Goal: Information Seeking & Learning: Learn about a topic

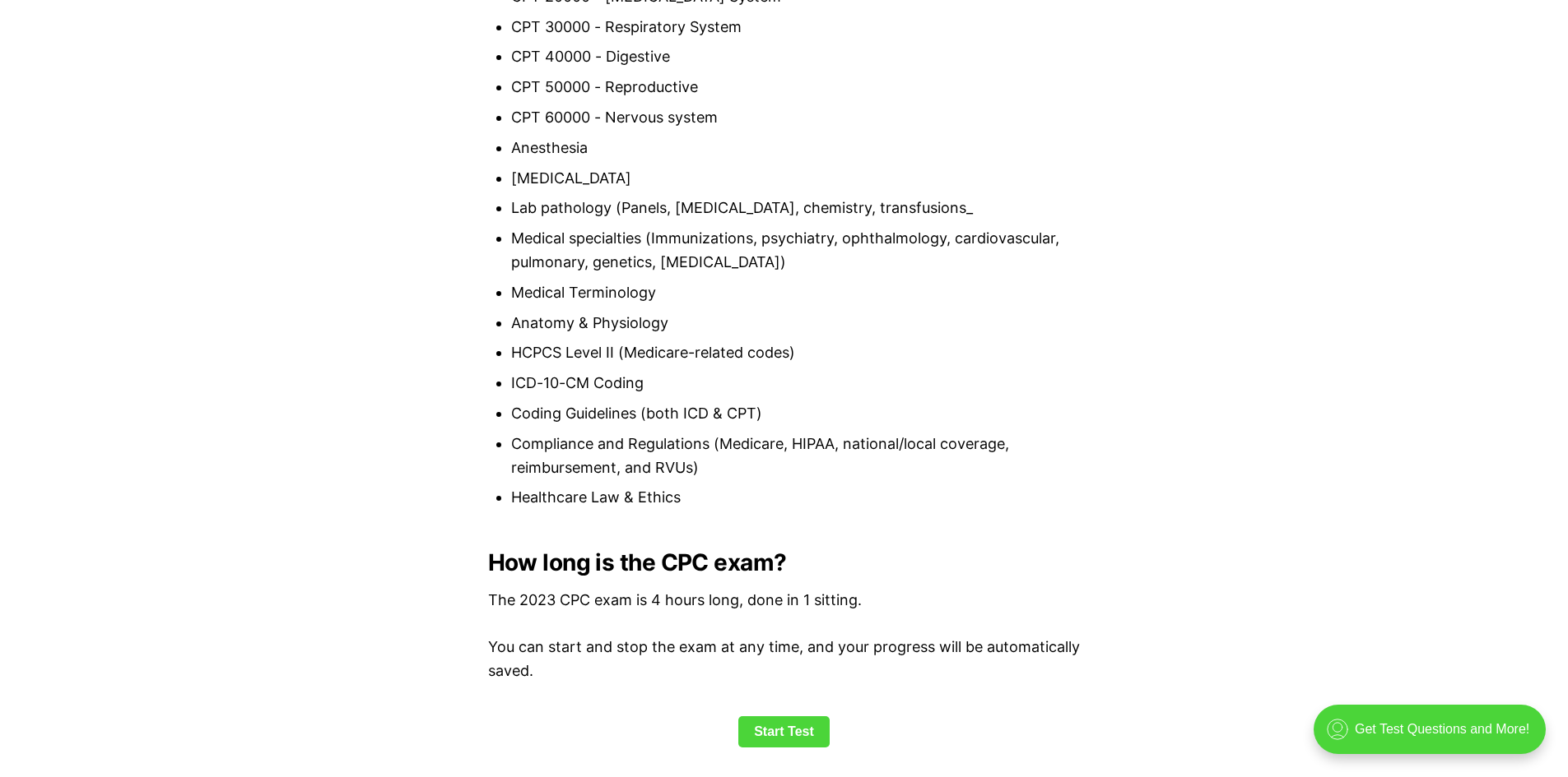
scroll to position [2221, 0]
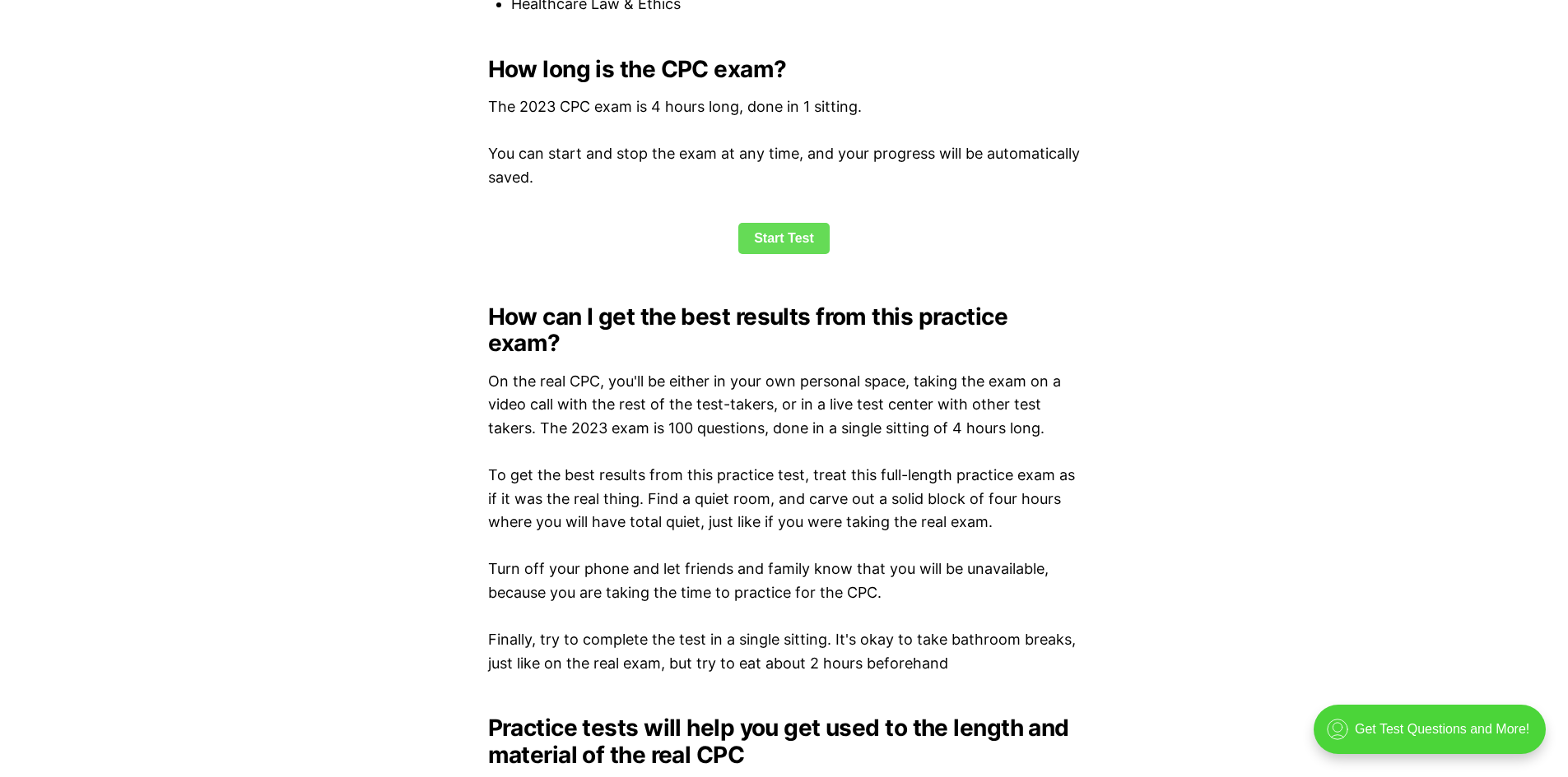
click at [777, 235] on link "Start Test" at bounding box center [784, 238] width 92 height 31
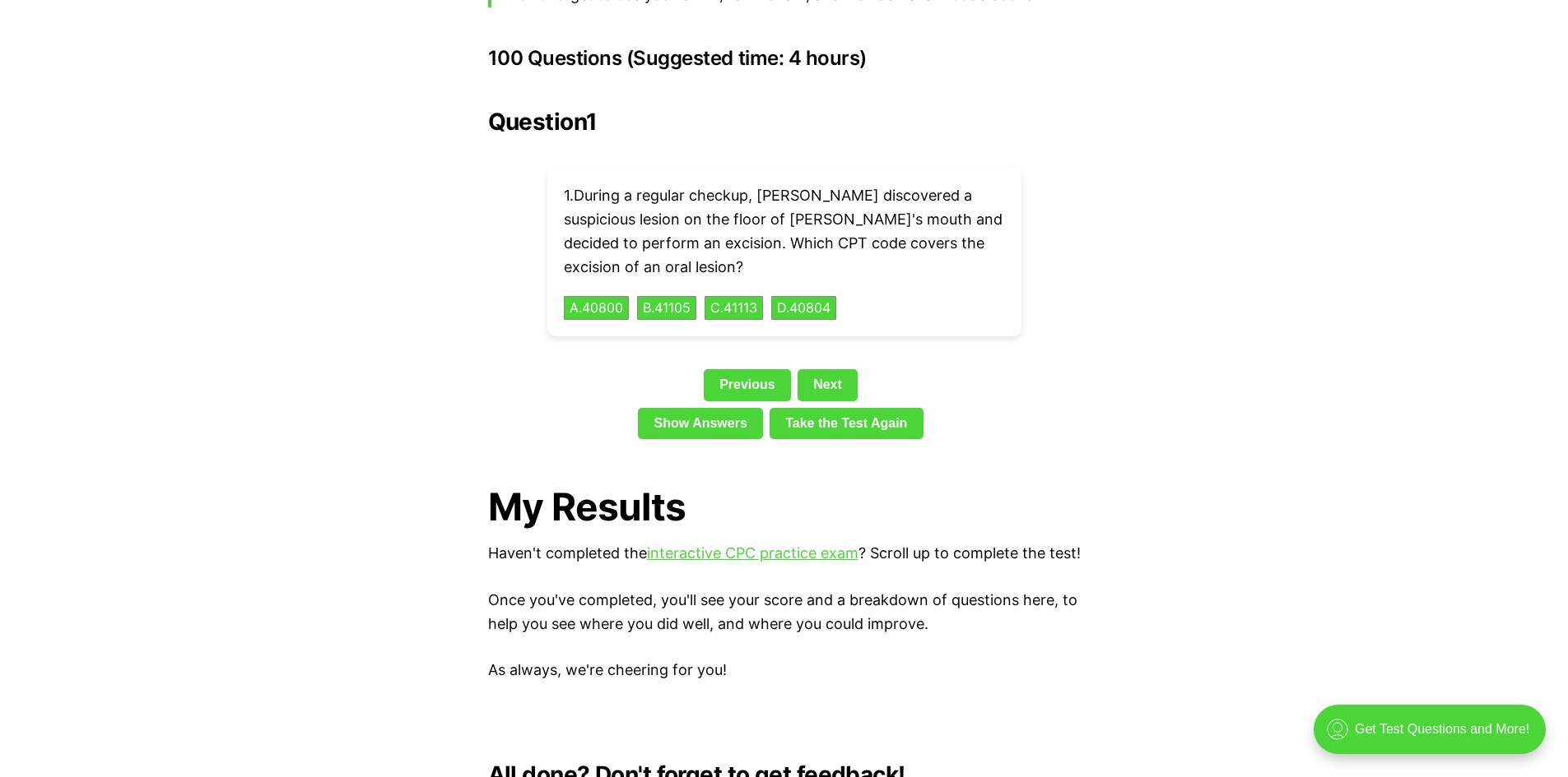
scroll to position [3606, 0]
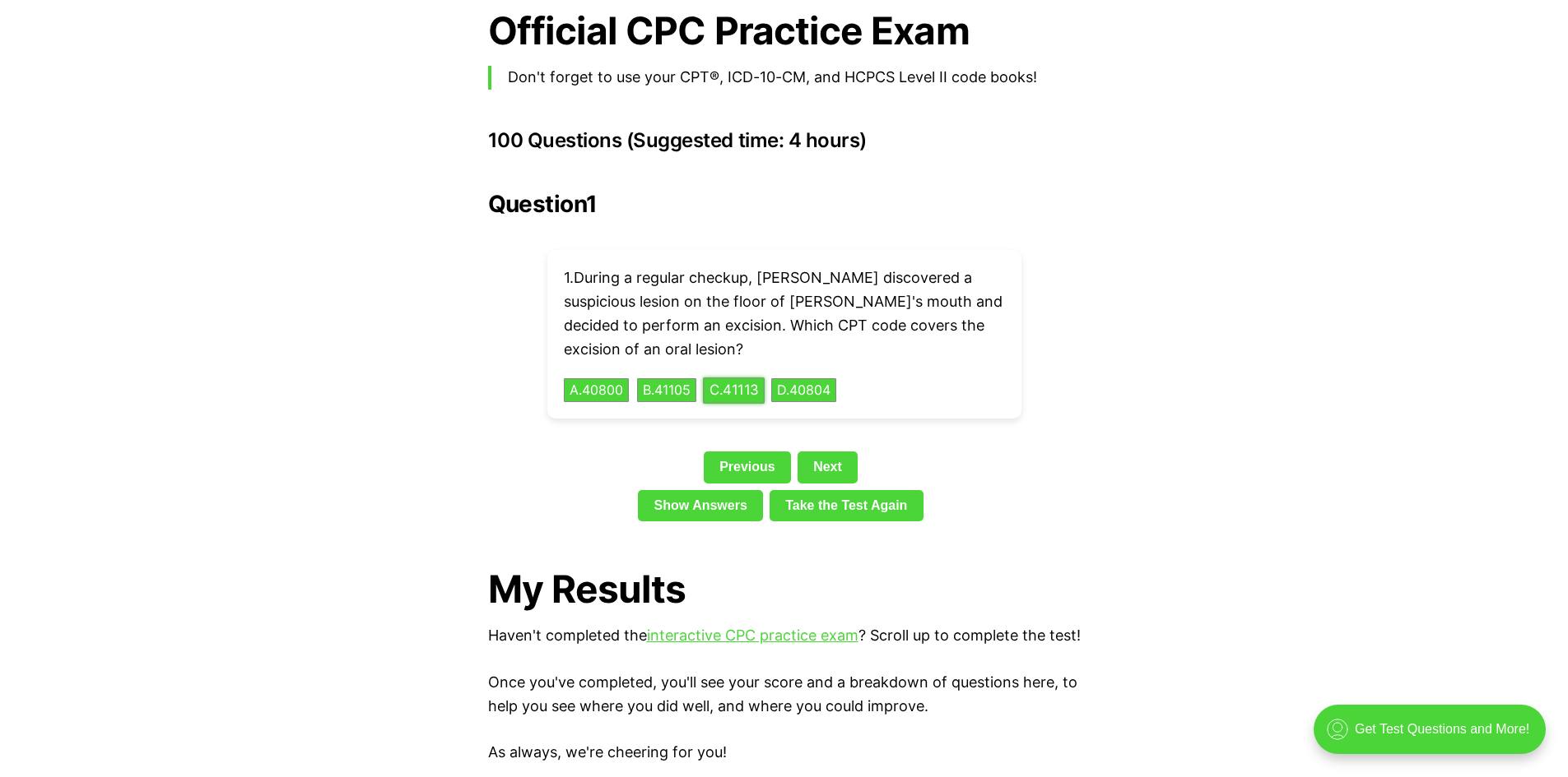
click at [735, 378] on button "C . 41113" at bounding box center [733, 390] width 62 height 26
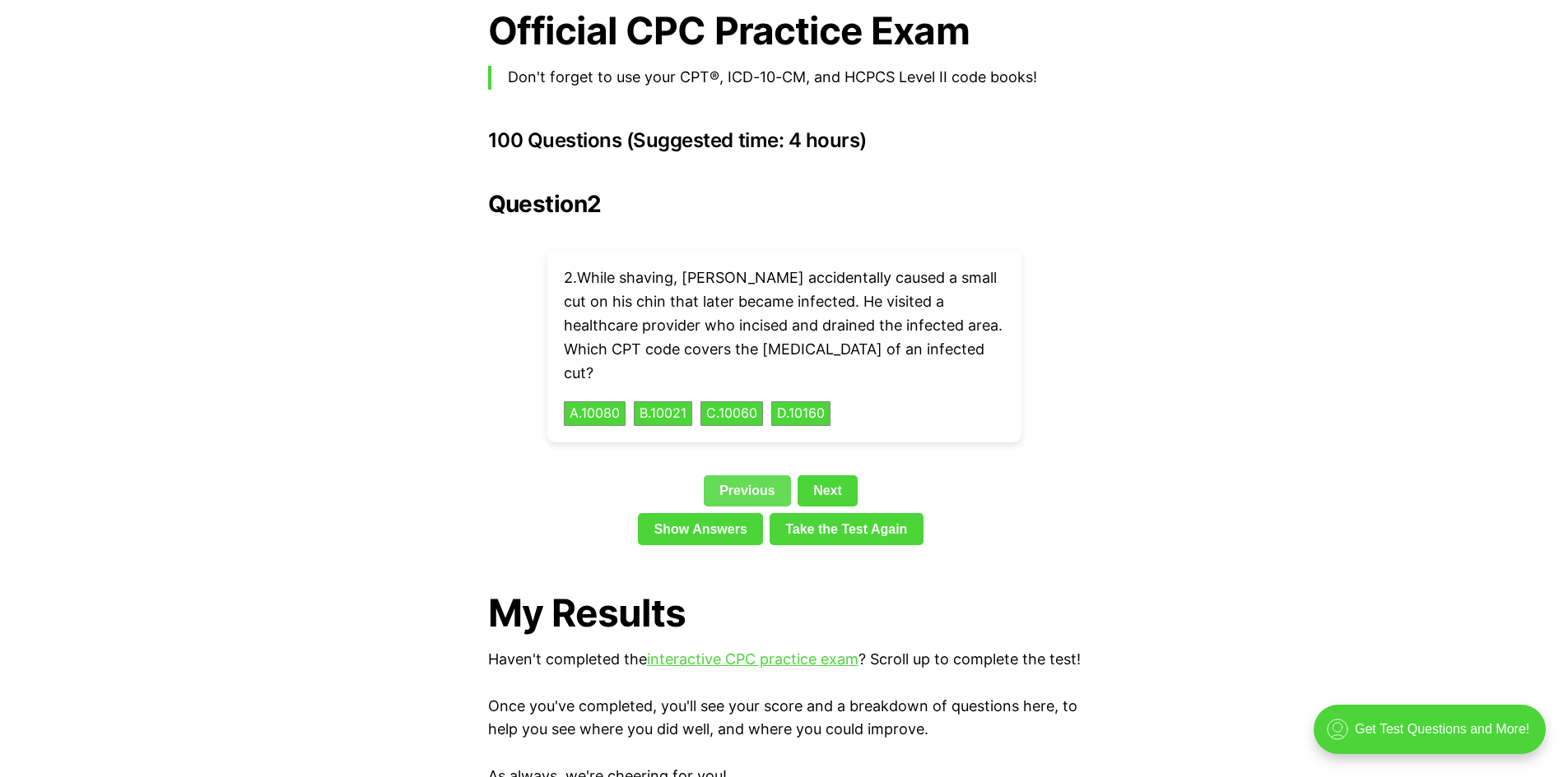
click at [765, 476] on link "Previous" at bounding box center [747, 491] width 87 height 31
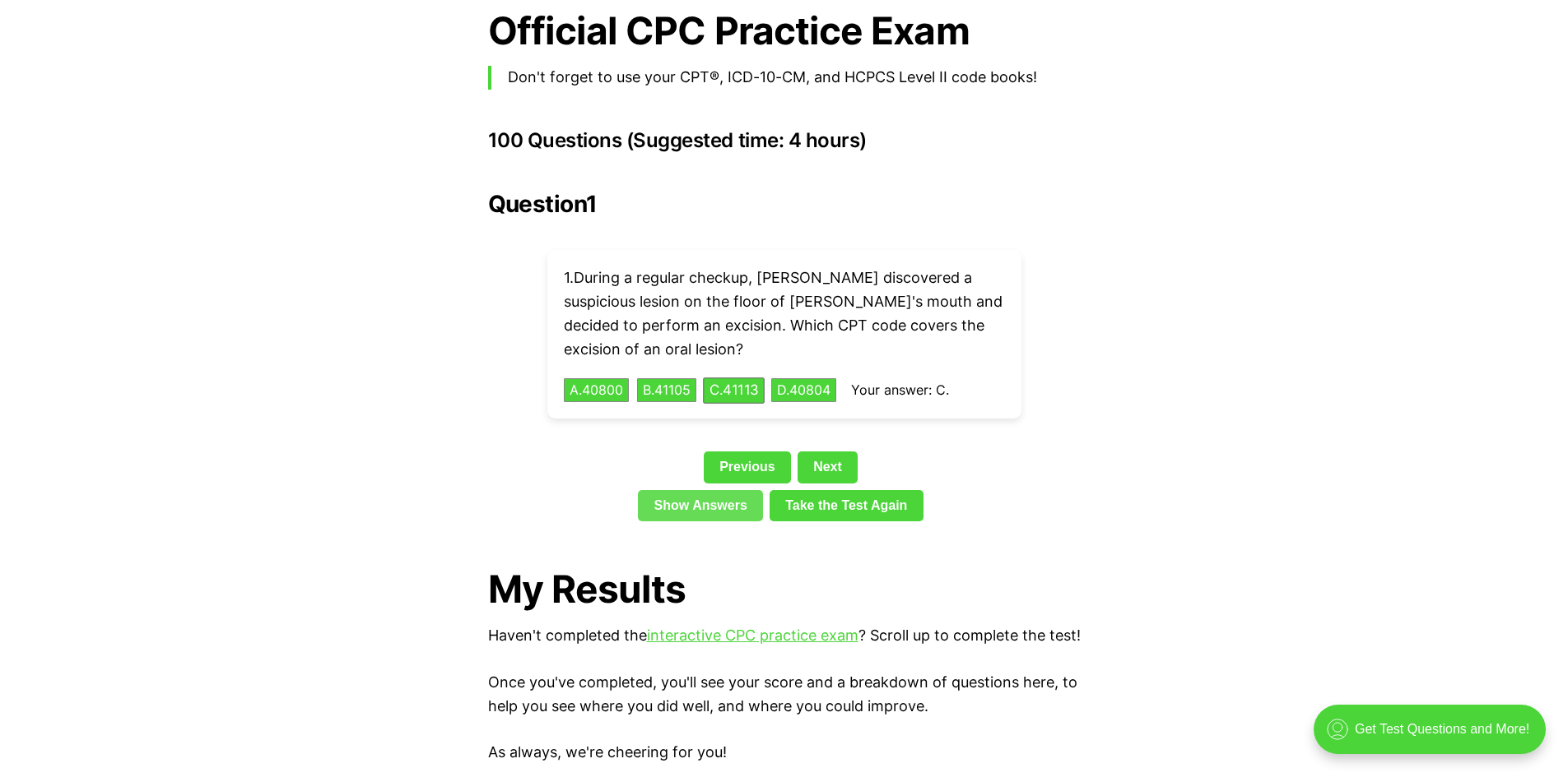
click at [706, 490] on link "Show Answers" at bounding box center [700, 505] width 125 height 31
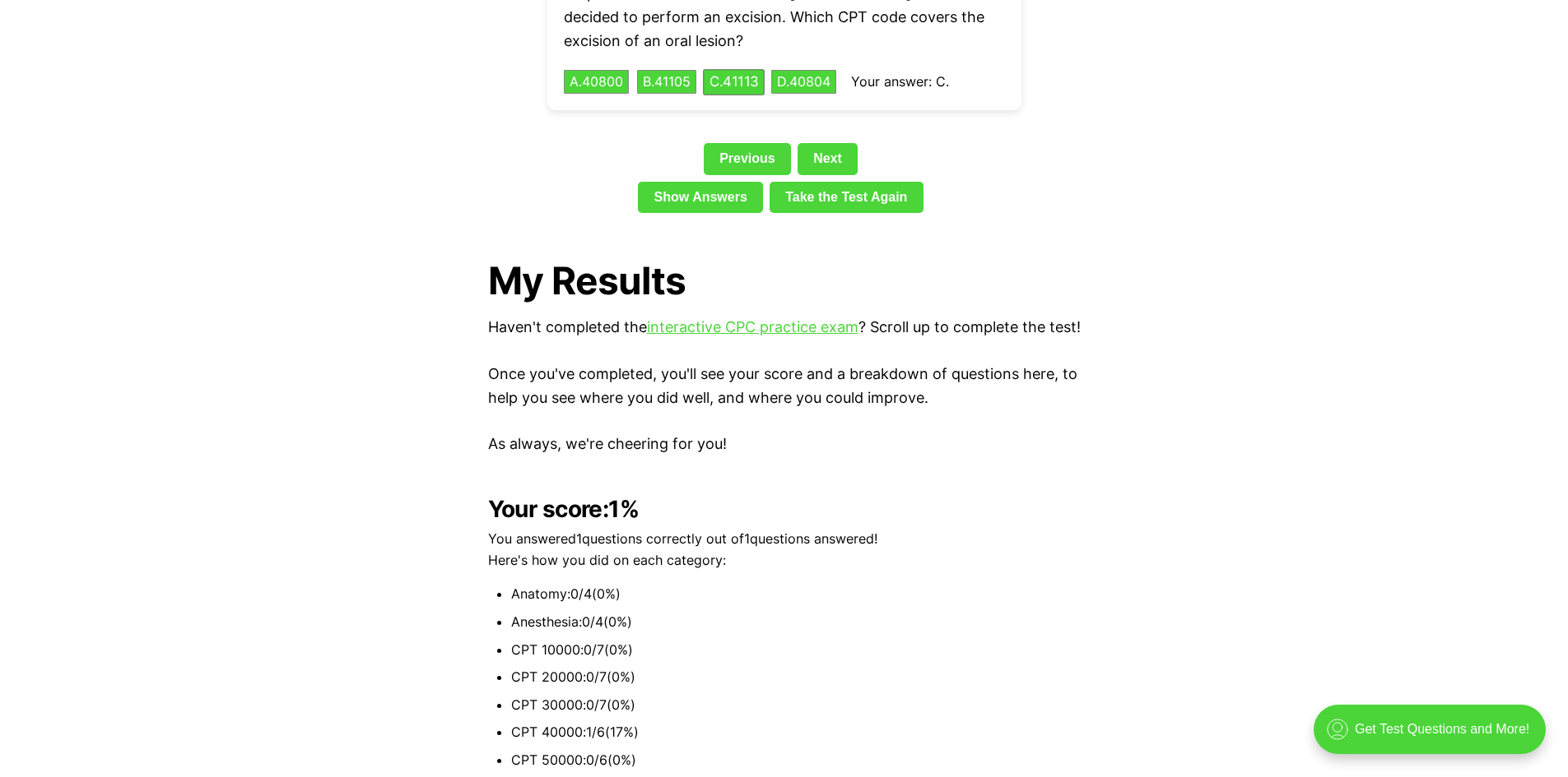
scroll to position [3750, 0]
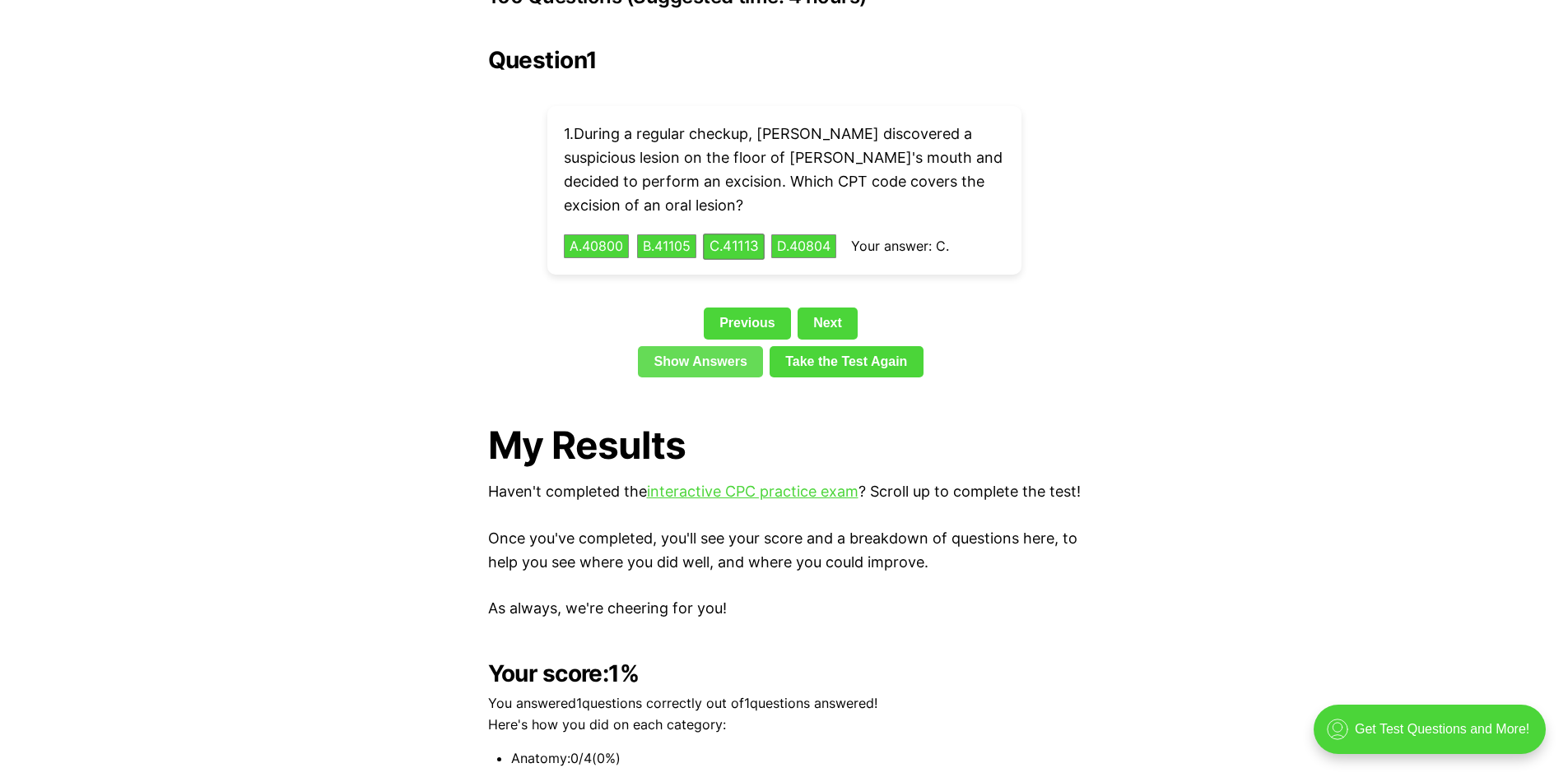
click at [696, 346] on link "Show Answers" at bounding box center [700, 361] width 125 height 31
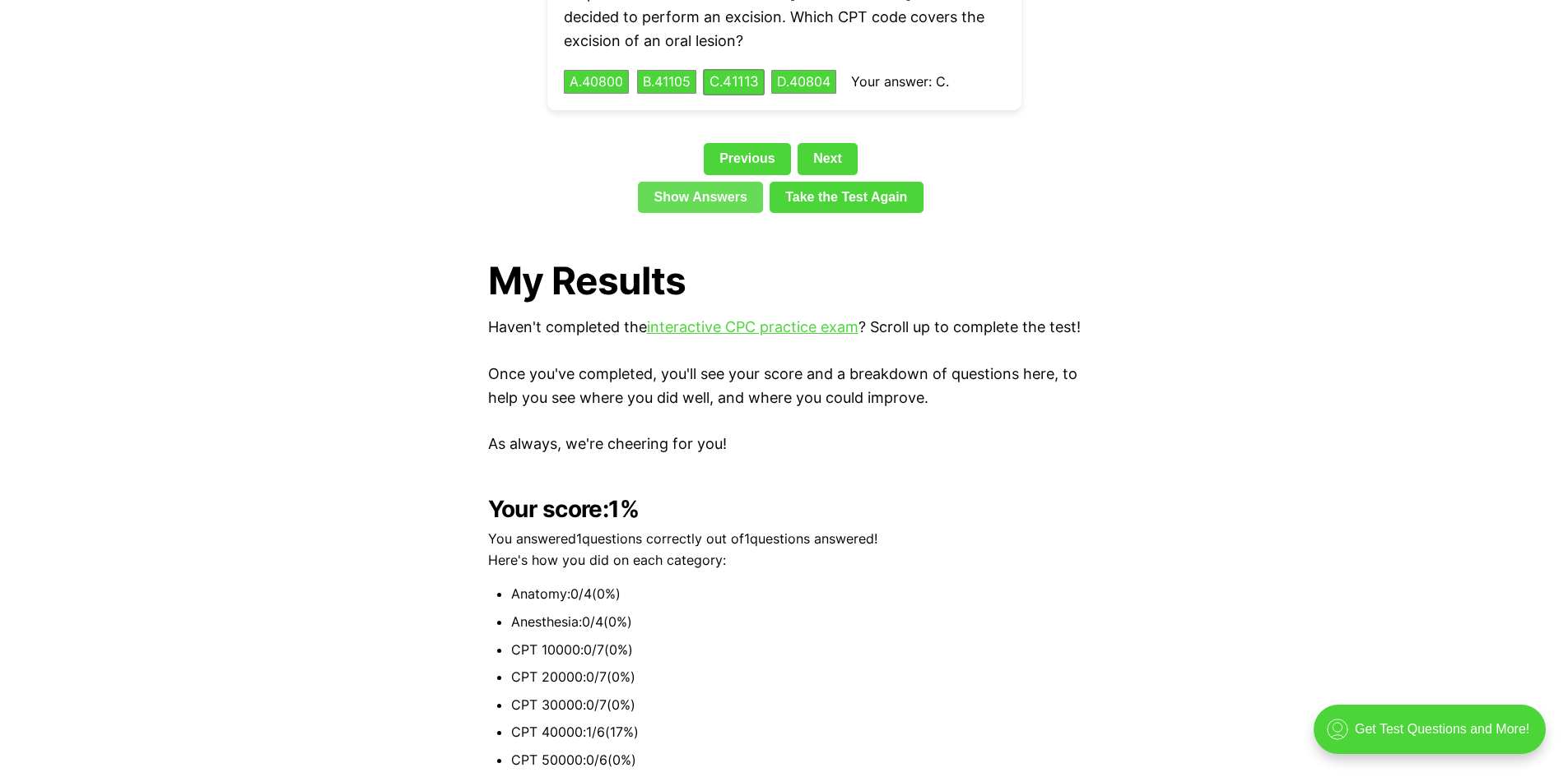
scroll to position [3668, 0]
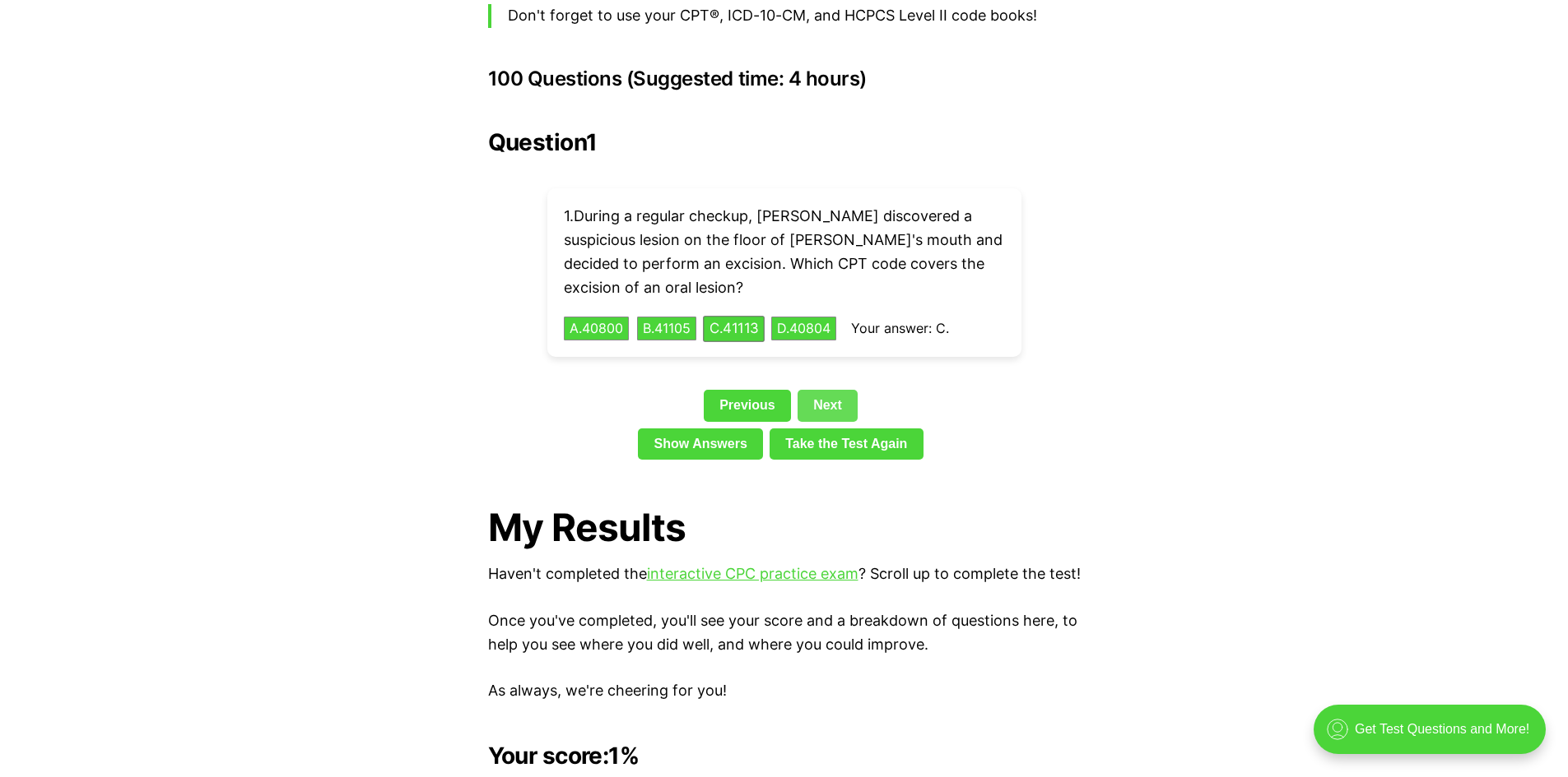
click at [819, 390] on link "Next" at bounding box center [827, 405] width 60 height 31
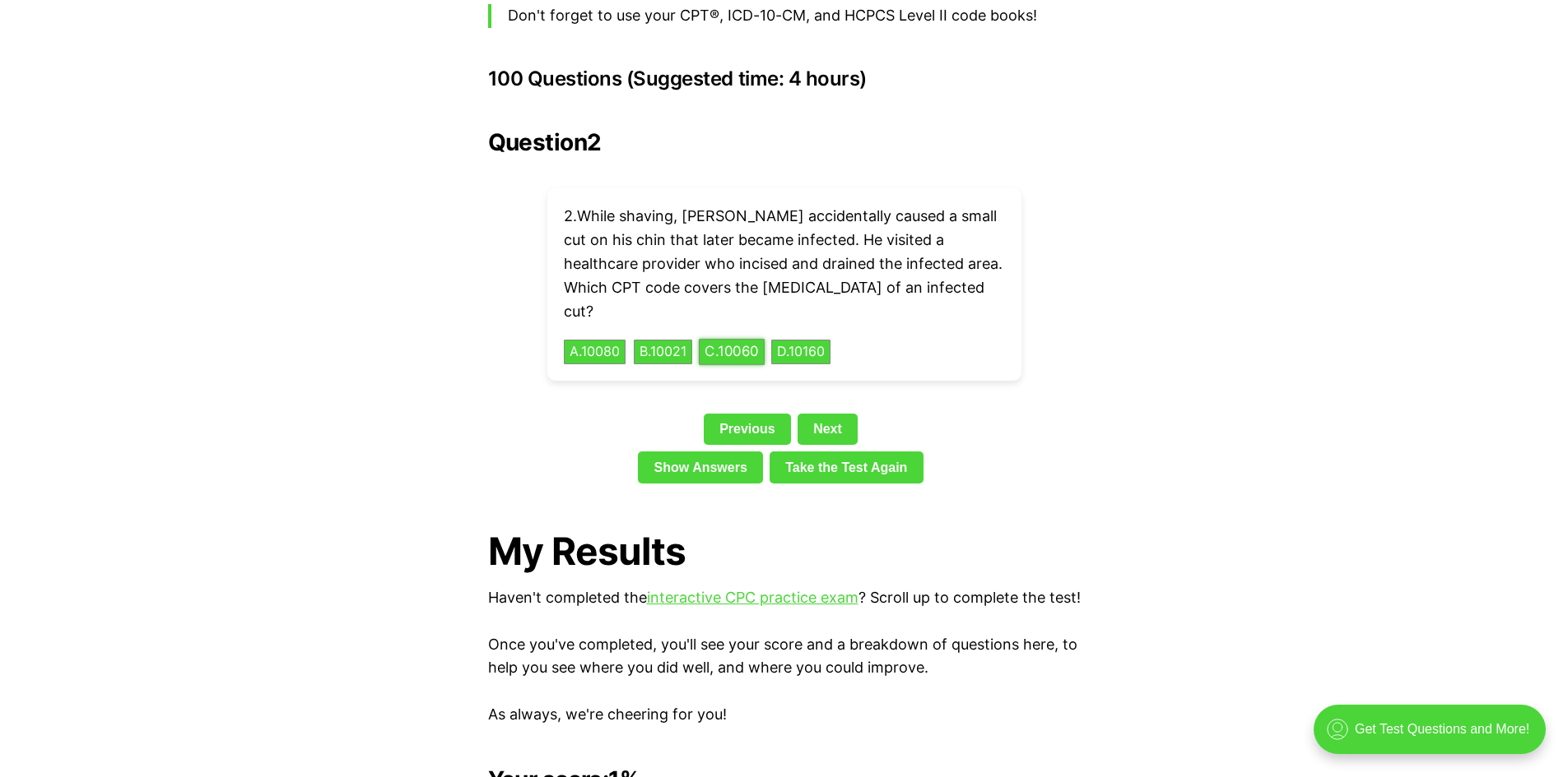
click at [745, 339] on button "C . 10060" at bounding box center [732, 352] width 66 height 26
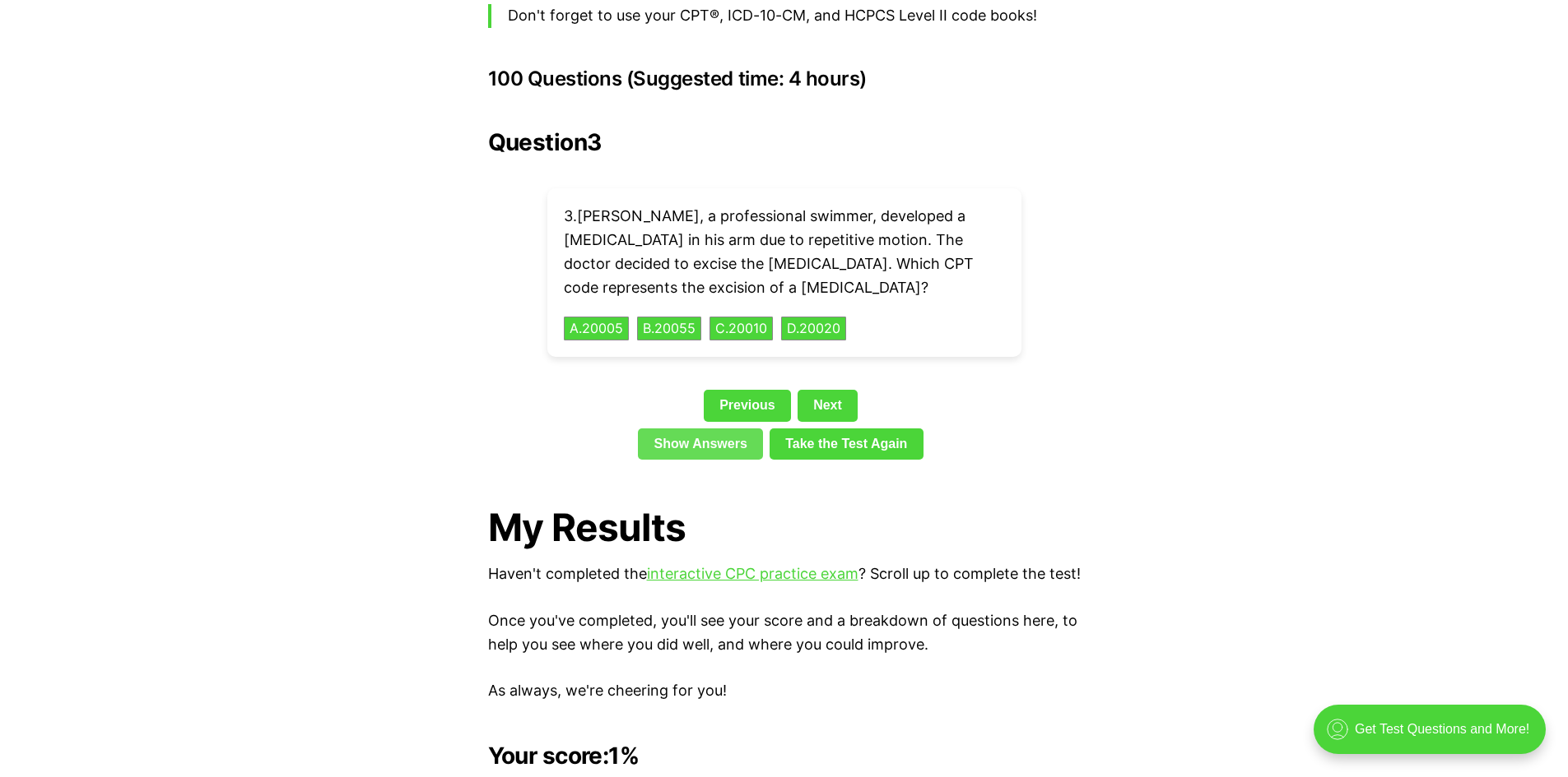
click at [717, 429] on link "Show Answers" at bounding box center [700, 444] width 125 height 31
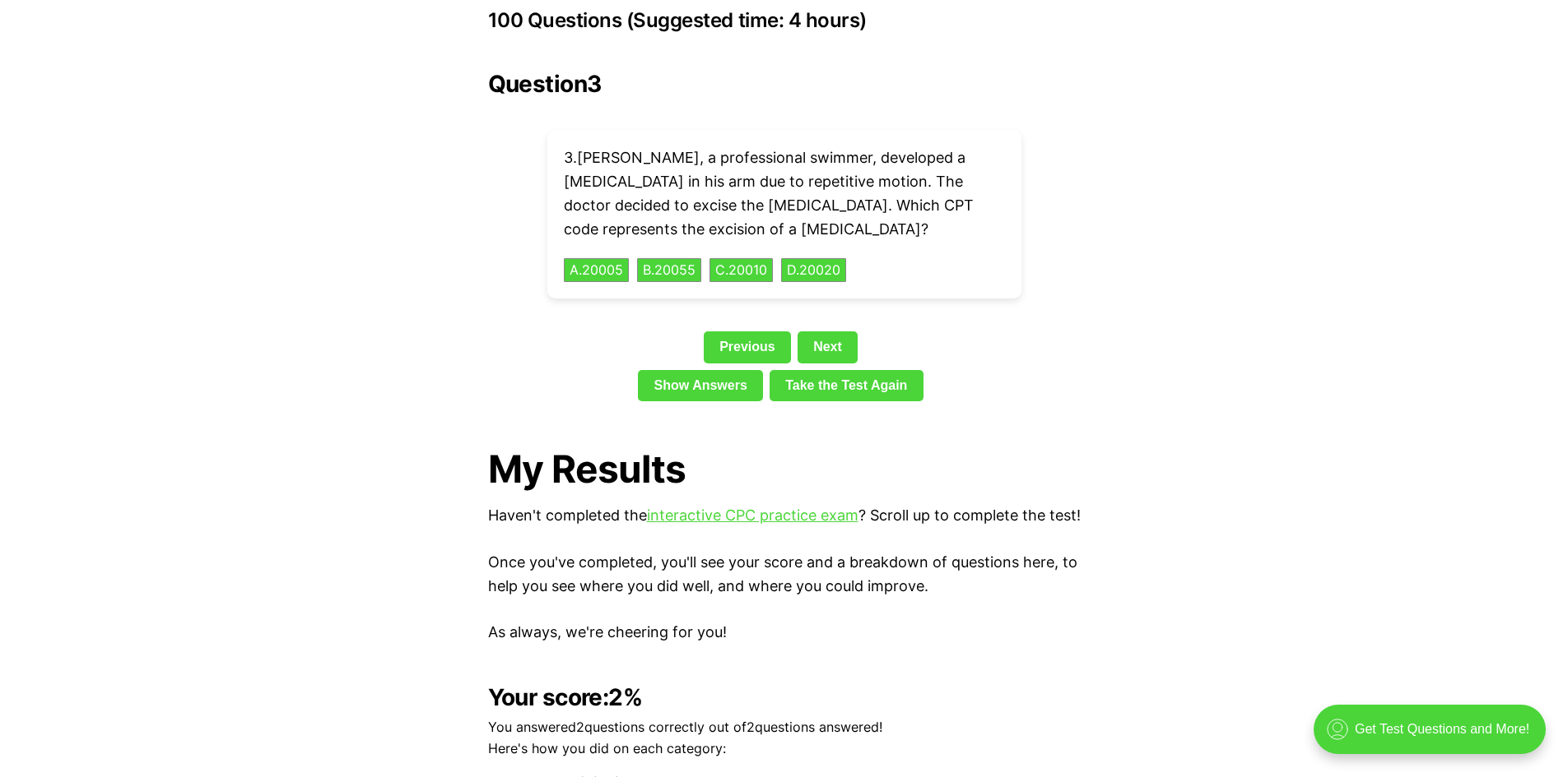
scroll to position [3644, 0]
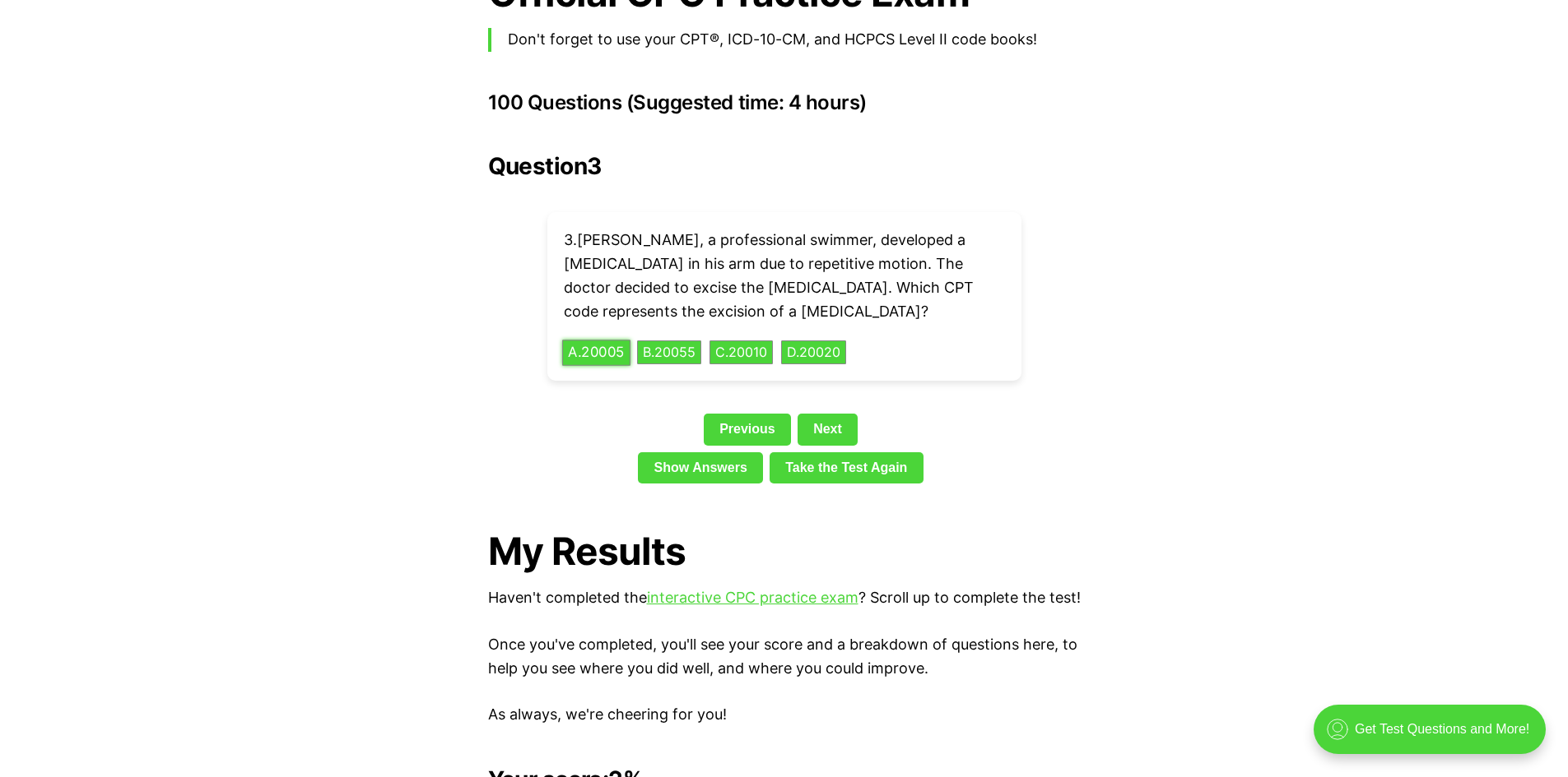
click at [604, 339] on button "A . 20005" at bounding box center [596, 352] width 69 height 26
click at [711, 453] on link "Show Answers" at bounding box center [700, 468] width 125 height 31
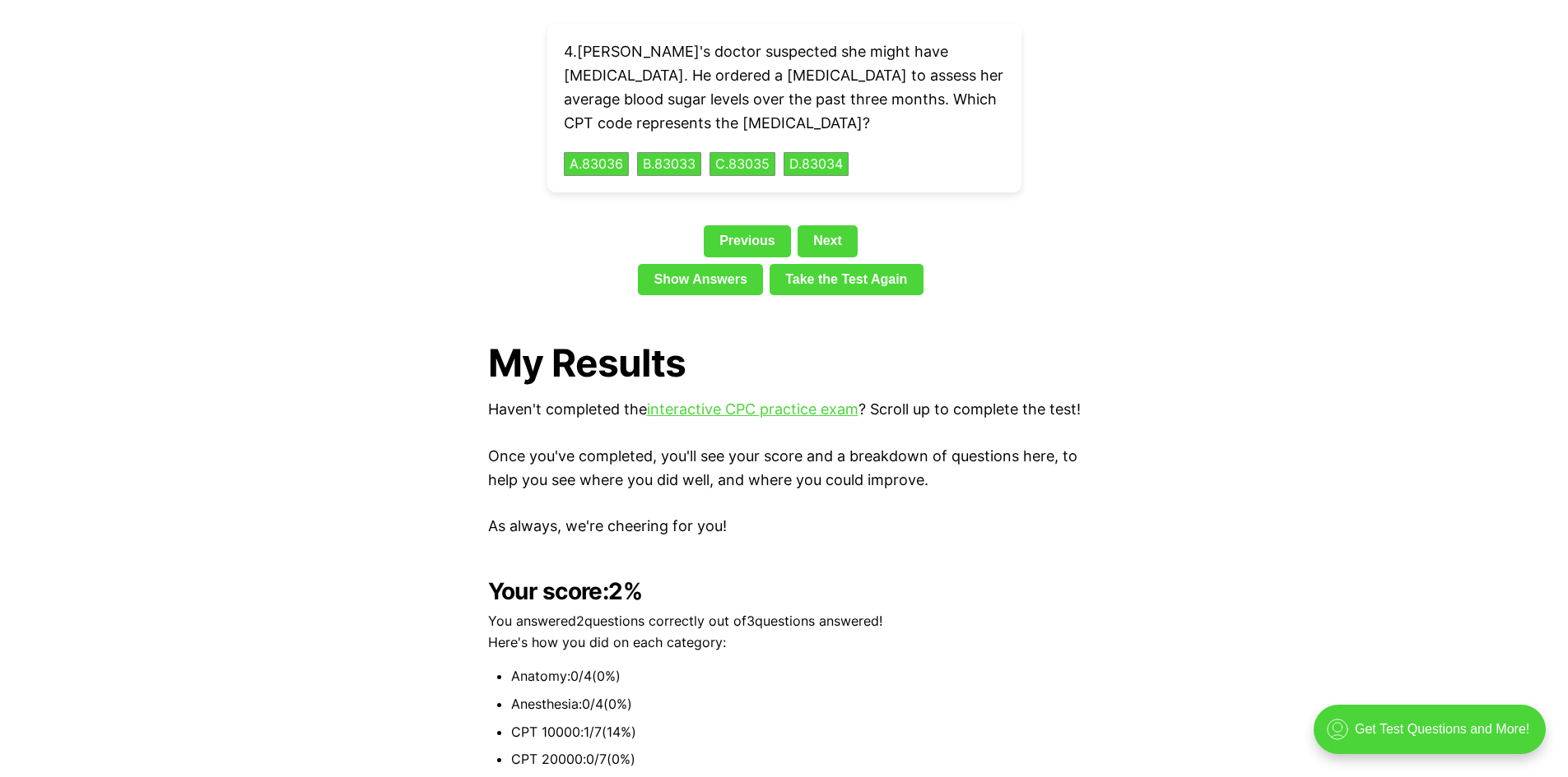
scroll to position [3421, 0]
